Goal: Task Accomplishment & Management: Manage account settings

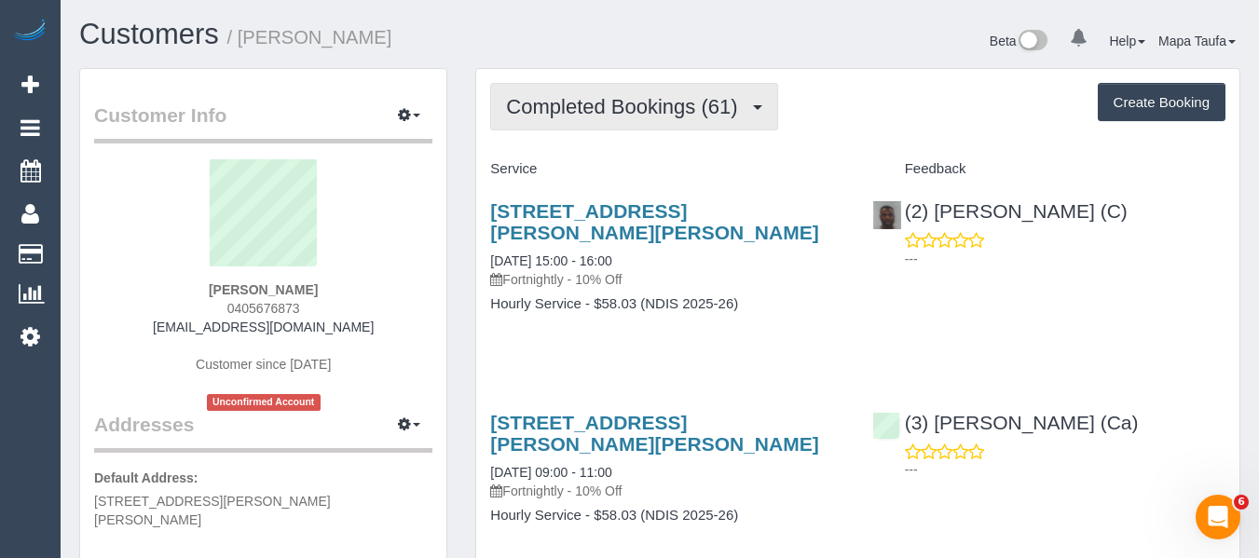
click at [629, 112] on span "Completed Bookings (61)" at bounding box center [626, 106] width 240 height 23
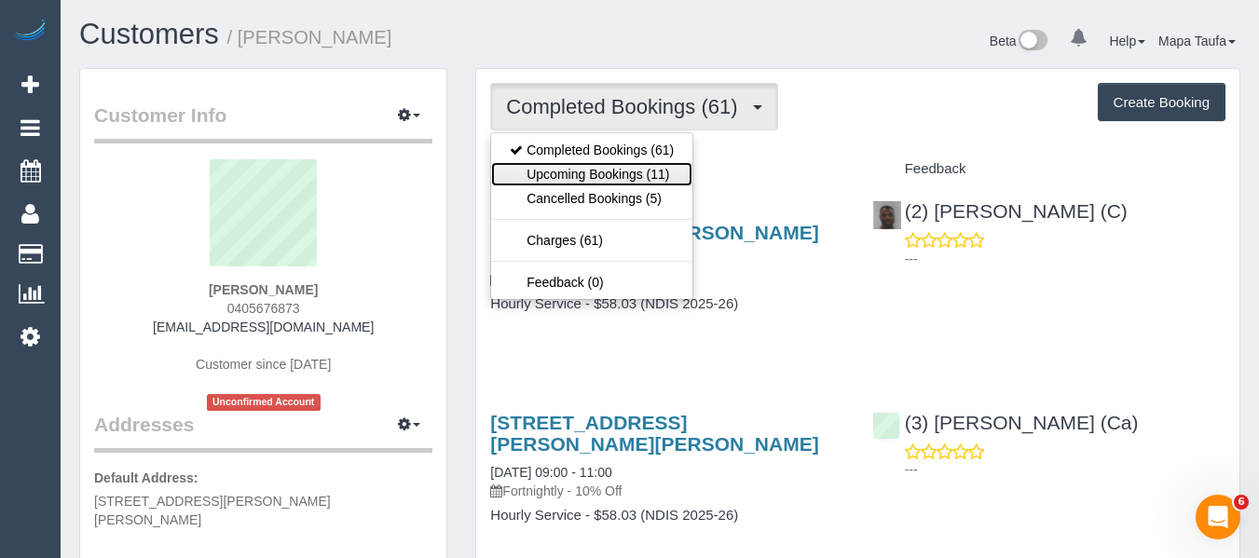
click at [594, 171] on link "Upcoming Bookings (11)" at bounding box center [591, 174] width 201 height 24
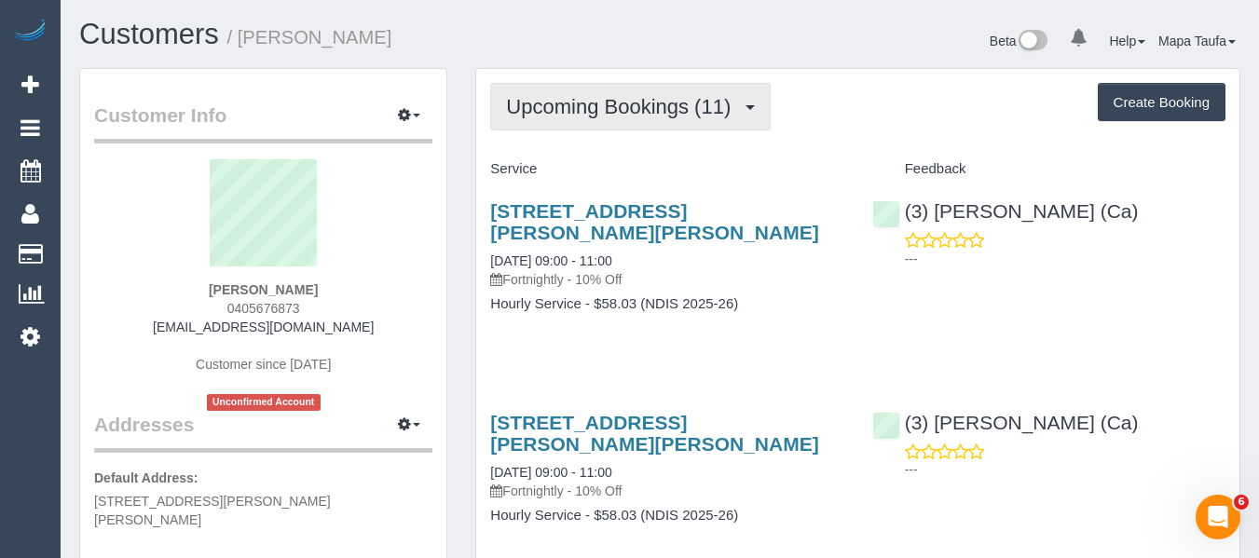
click at [603, 122] on button "Upcoming Bookings (11)" at bounding box center [630, 107] width 280 height 48
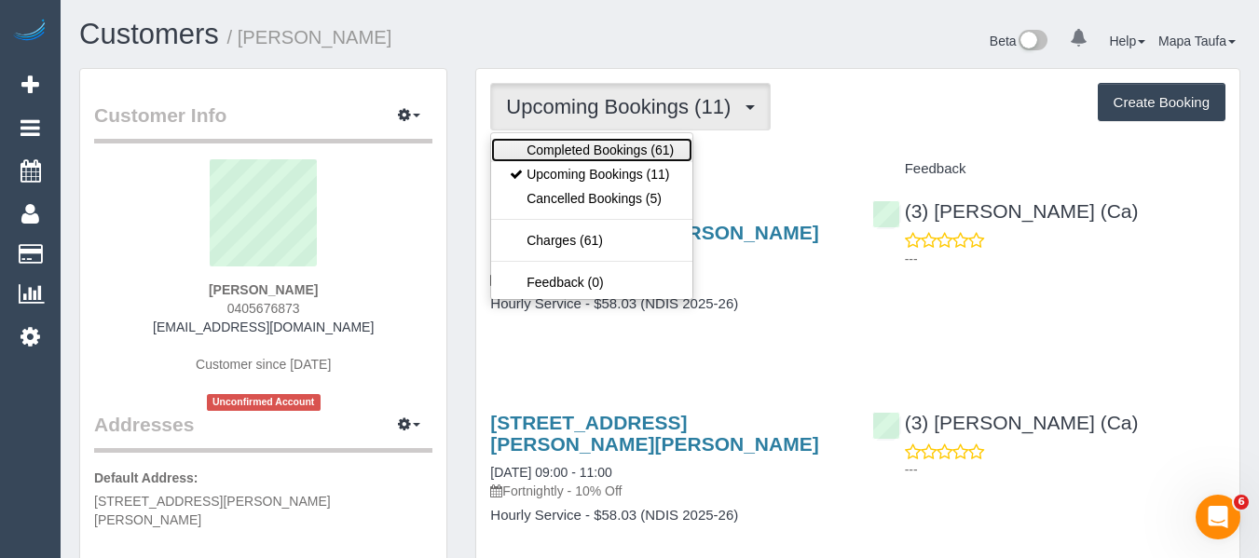
click at [596, 155] on link "Completed Bookings (61)" at bounding box center [591, 150] width 201 height 24
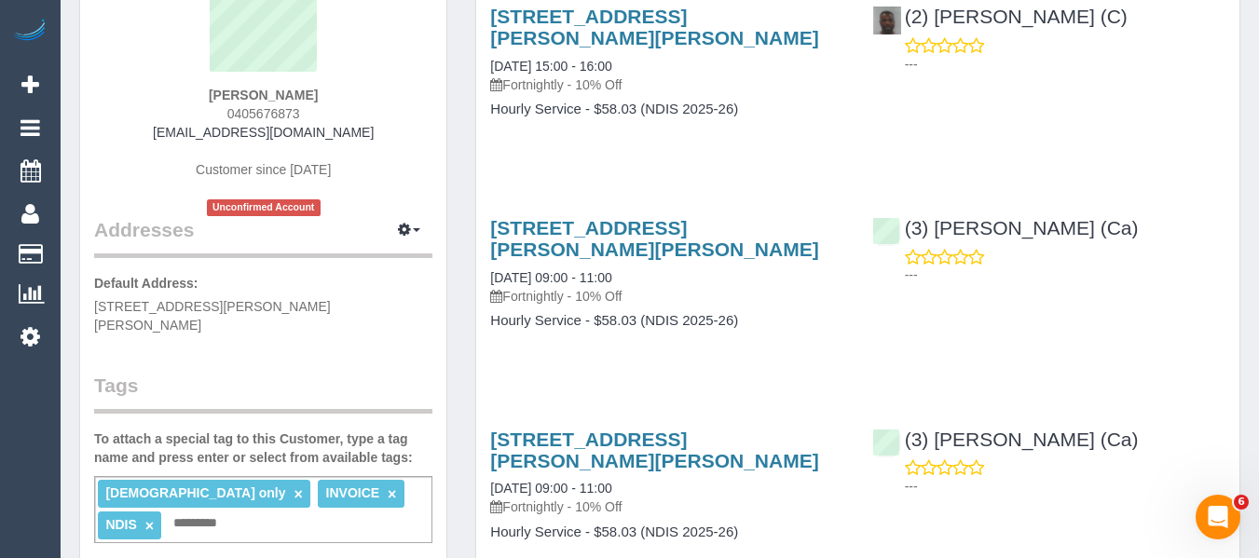
scroll to position [93, 0]
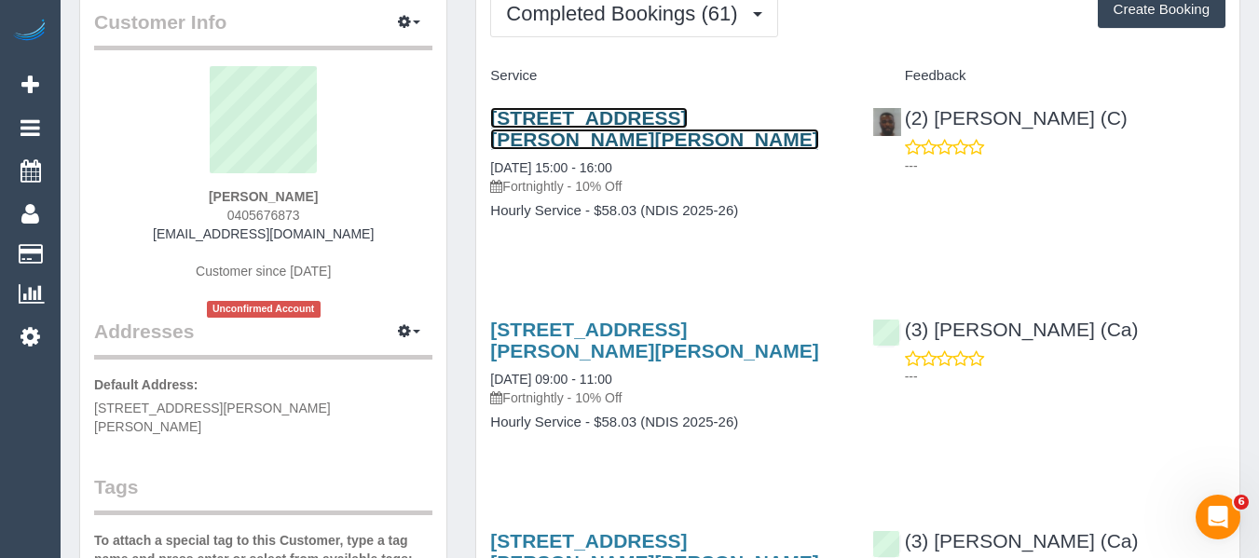
click at [561, 114] on link "[STREET_ADDRESS][PERSON_NAME][PERSON_NAME]" at bounding box center [654, 128] width 328 height 43
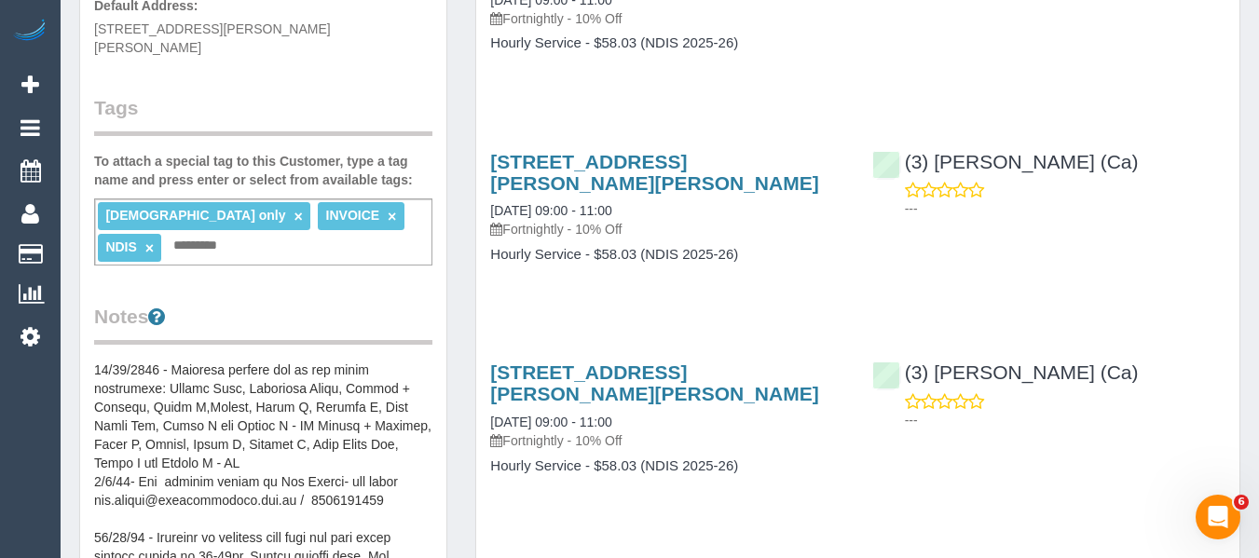
scroll to position [0, 0]
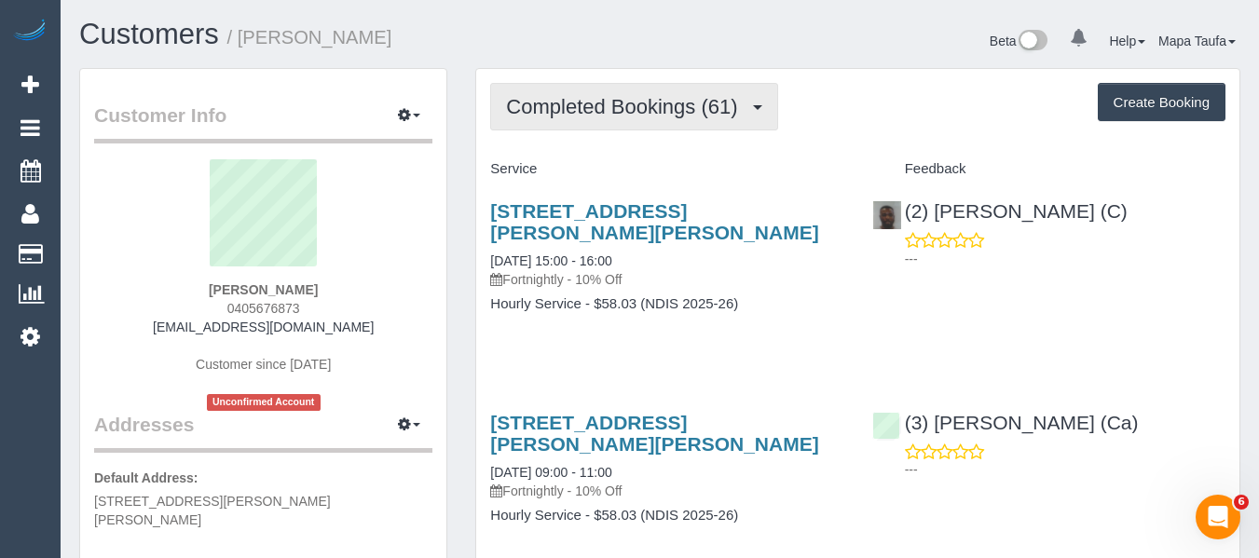
click at [575, 110] on span "Completed Bookings (61)" at bounding box center [626, 106] width 240 height 23
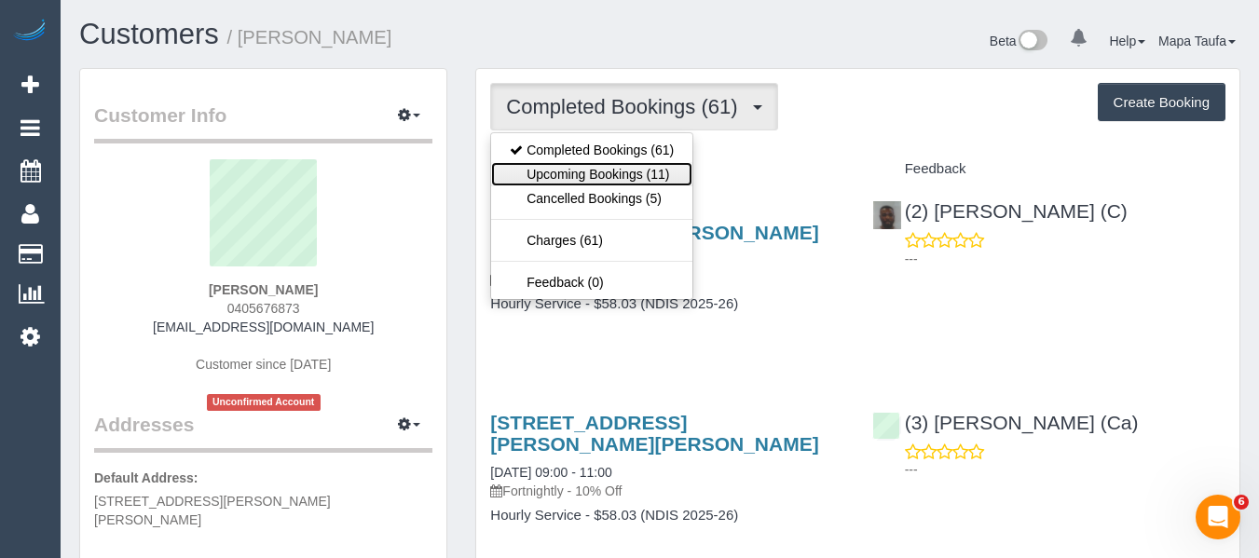
click at [594, 172] on link "Upcoming Bookings (11)" at bounding box center [591, 174] width 201 height 24
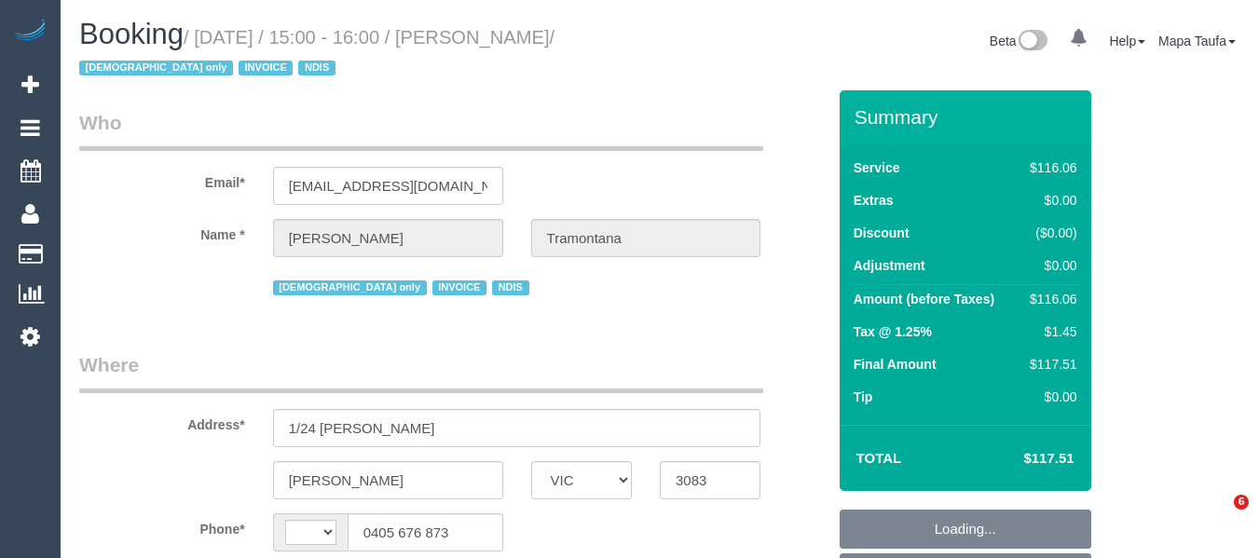
select select "VIC"
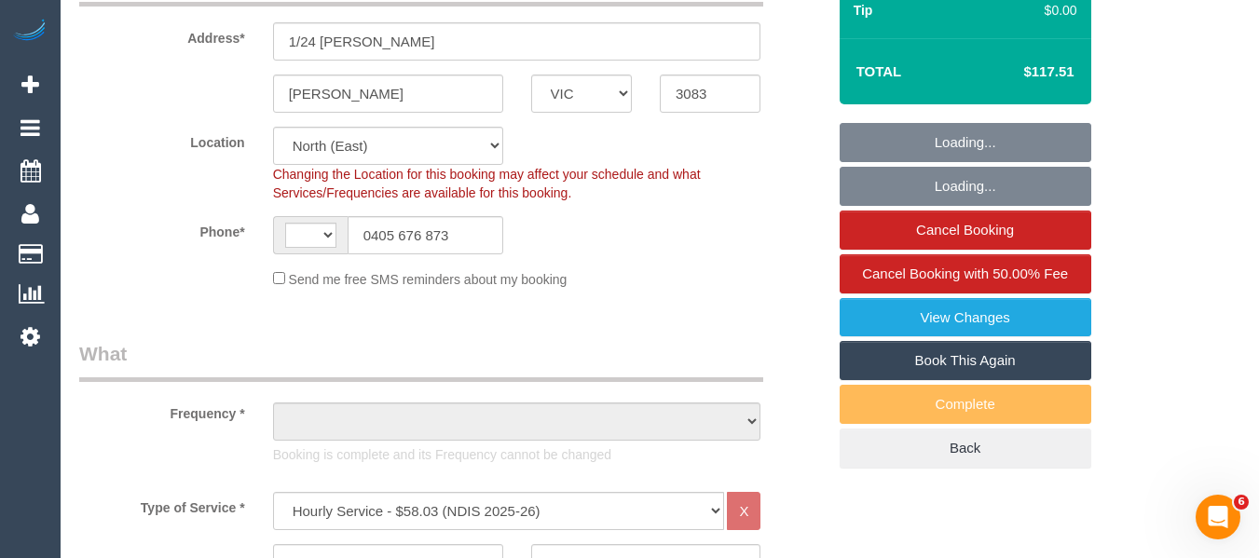
select select "number:28"
select select "number:14"
select select "number:19"
select select "number:23"
select select "number:35"
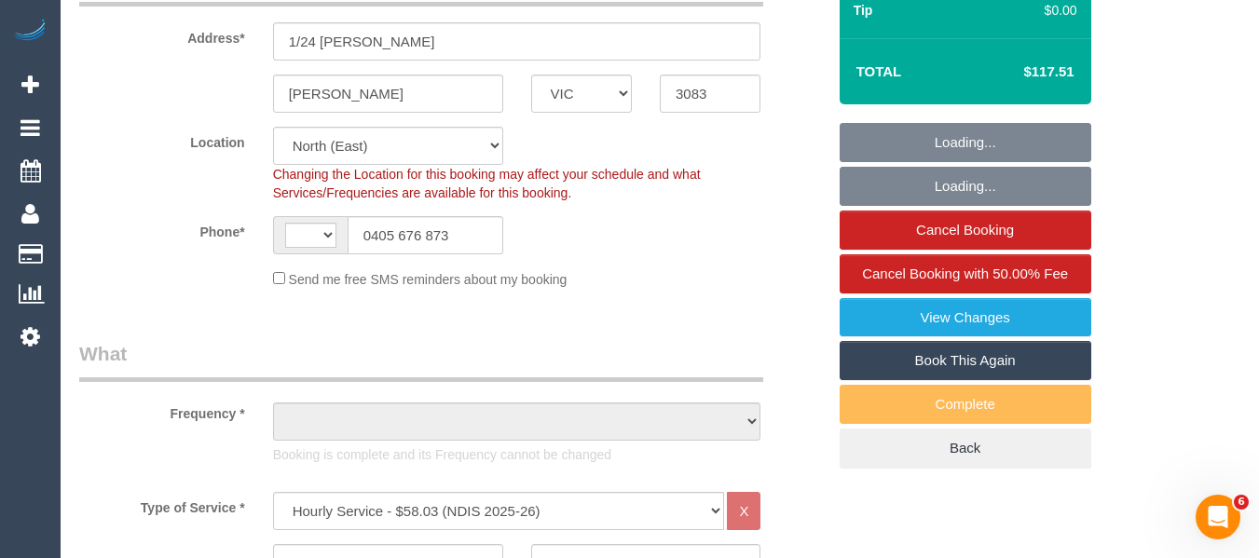
select select "number:13"
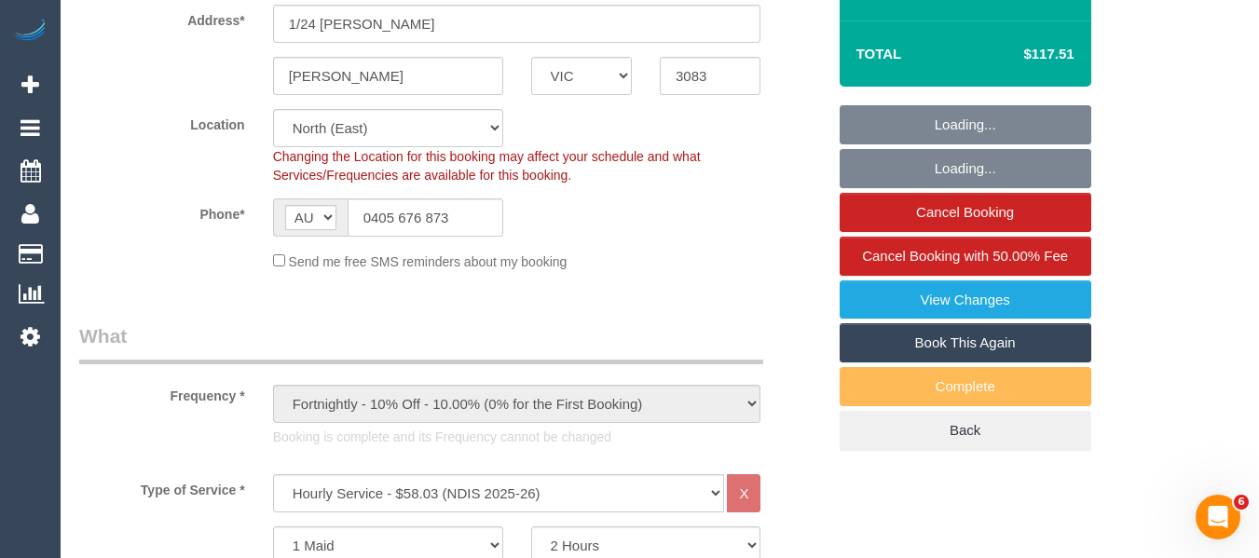
select select "string:AU"
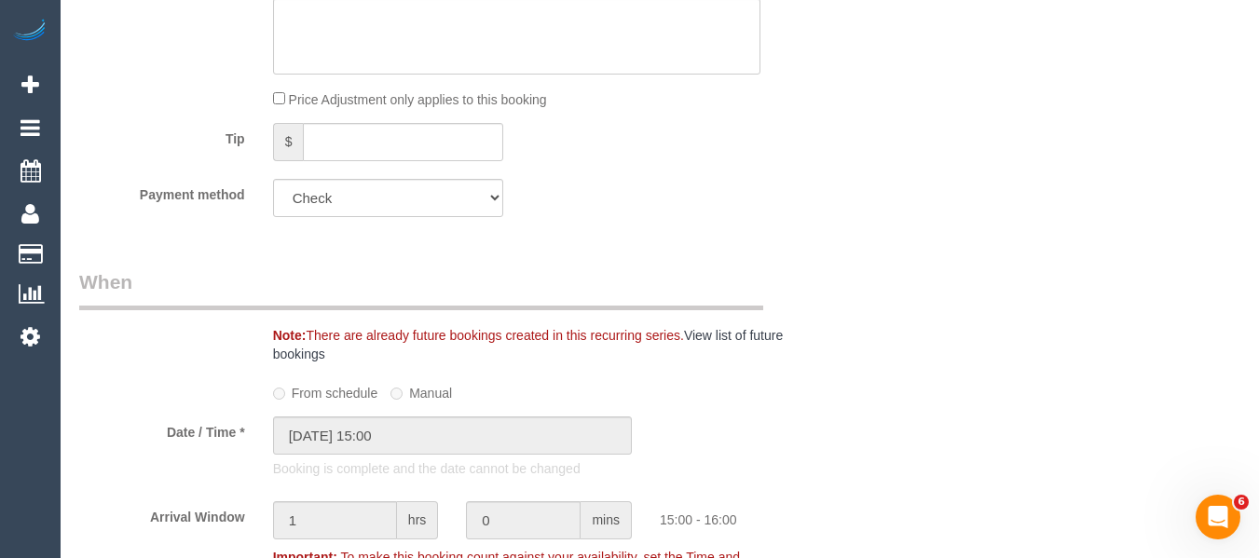
select select "object:2075"
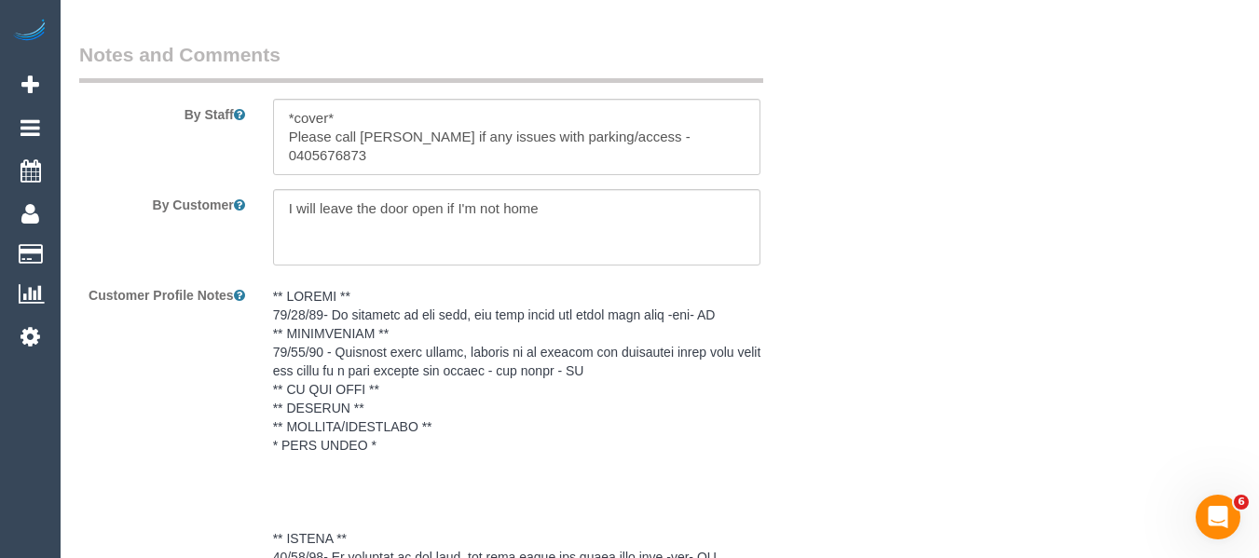
scroll to position [3091, 0]
